Goal: Task Accomplishment & Management: Use online tool/utility

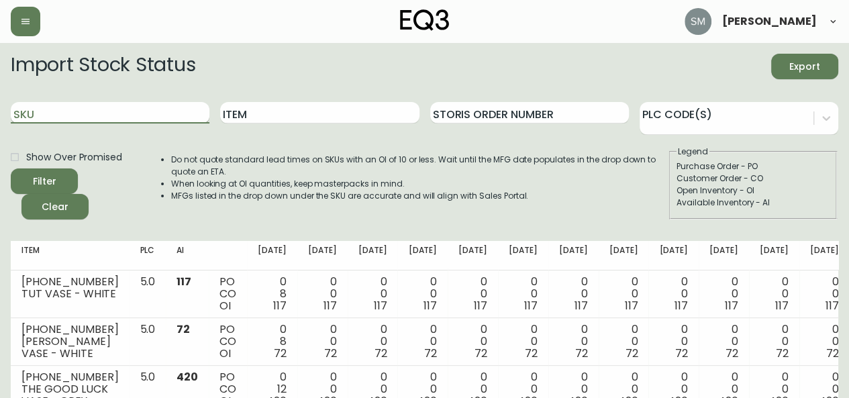
click at [134, 116] on input "SKU" at bounding box center [110, 112] width 199 height 21
type input "3320"
click at [11, 168] on button "Filter" at bounding box center [44, 181] width 67 height 26
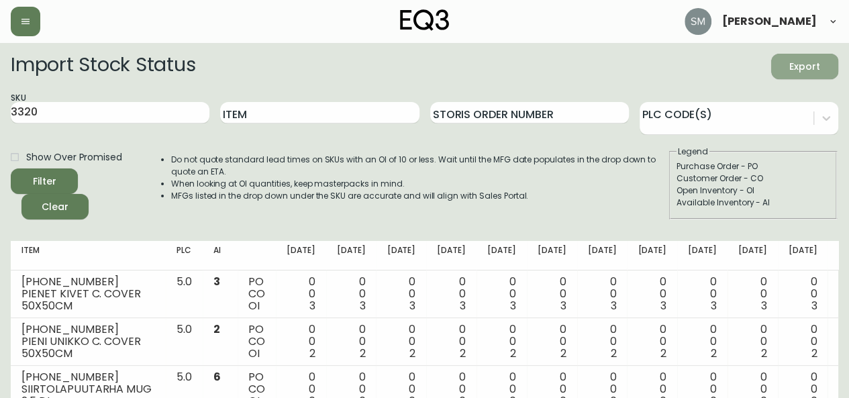
click at [810, 64] on span "Export" at bounding box center [805, 66] width 46 height 17
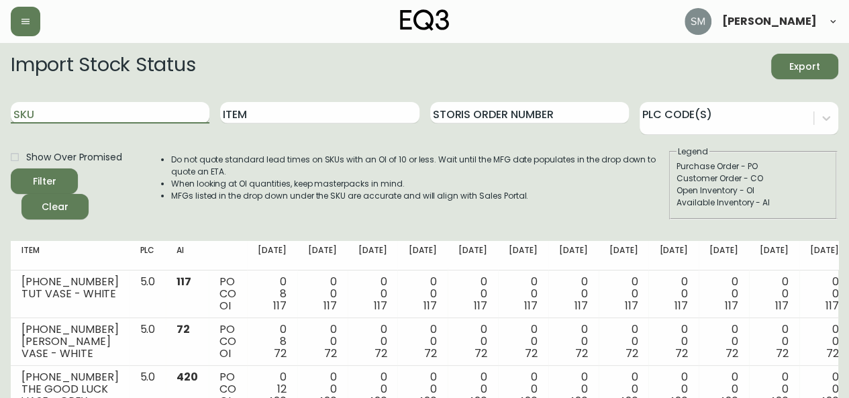
click at [67, 109] on input "SKU" at bounding box center [110, 112] width 199 height 21
type input "3320"
click at [11, 168] on button "Filter" at bounding box center [44, 181] width 67 height 26
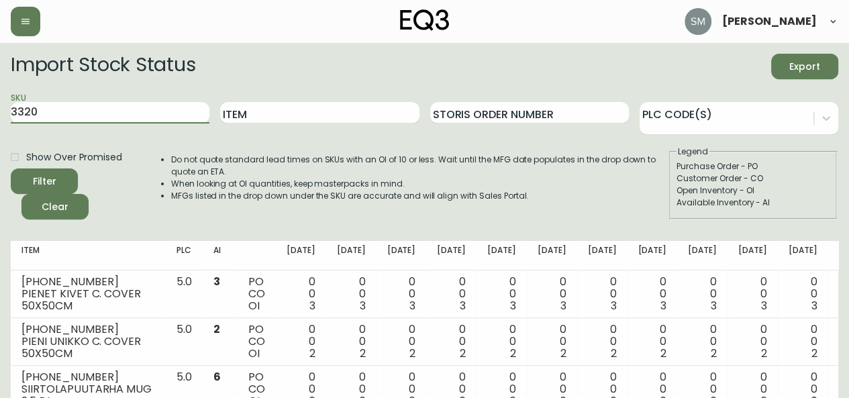
click at [809, 72] on span "Export" at bounding box center [805, 66] width 46 height 17
